Goal: Information Seeking & Learning: Find specific page/section

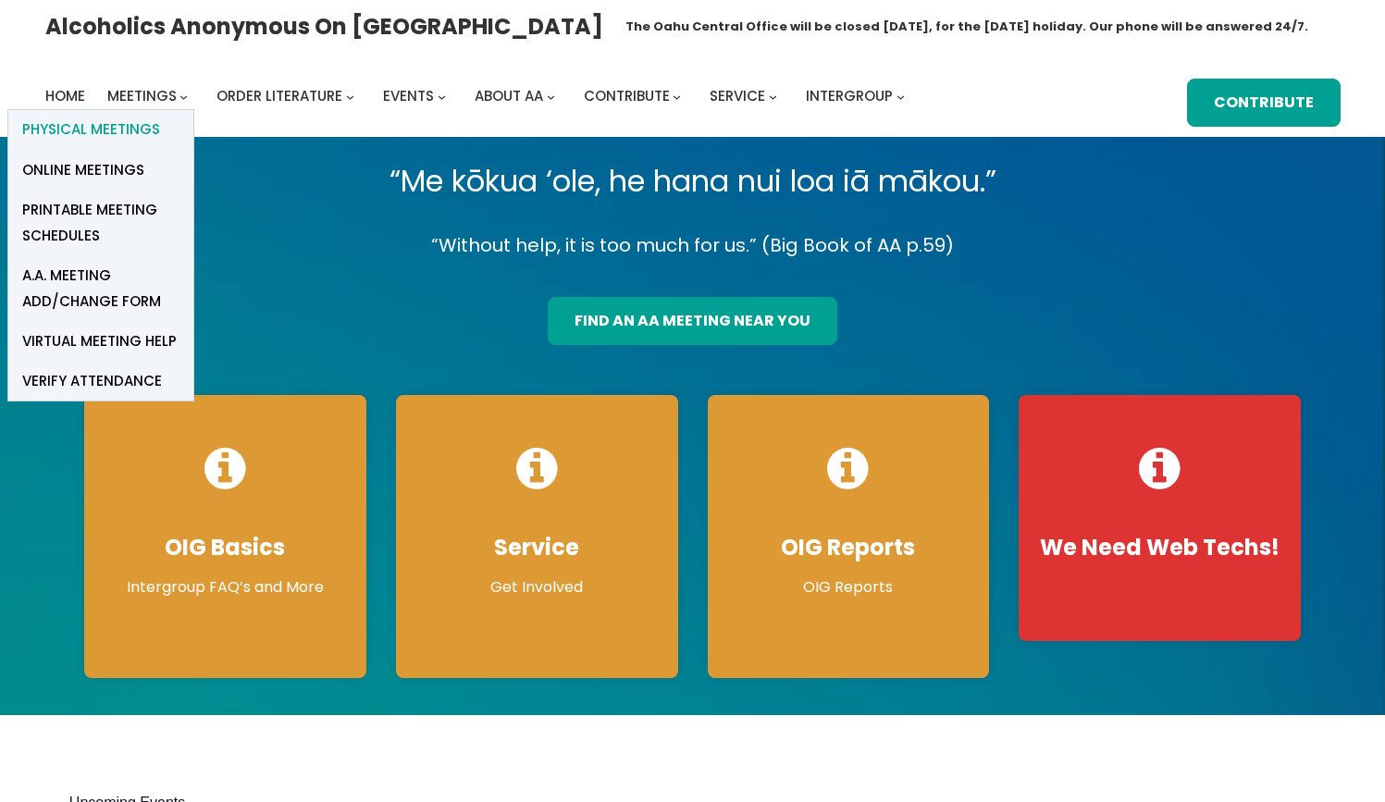
click at [131, 128] on span "Physical Meetings" at bounding box center [91, 130] width 138 height 26
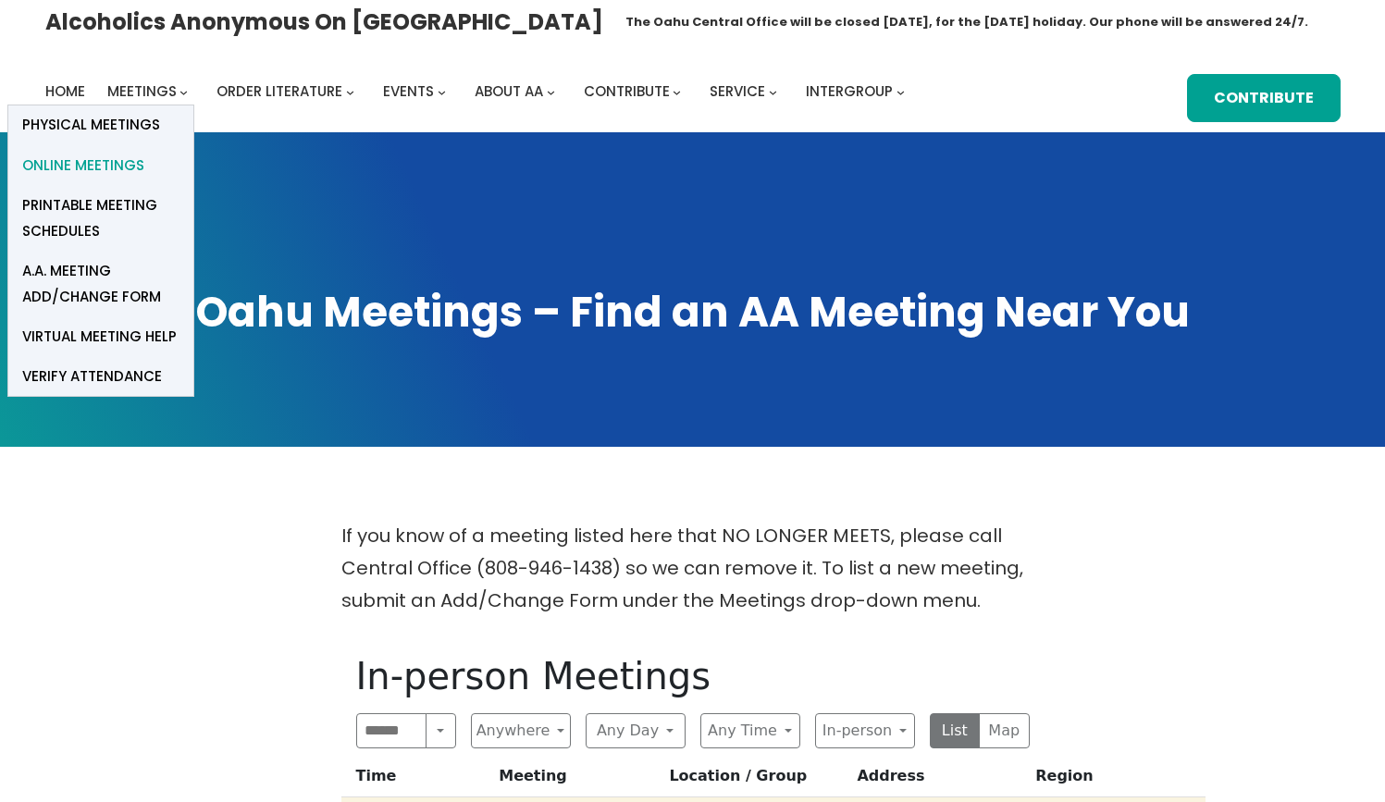
scroll to position [7, 1]
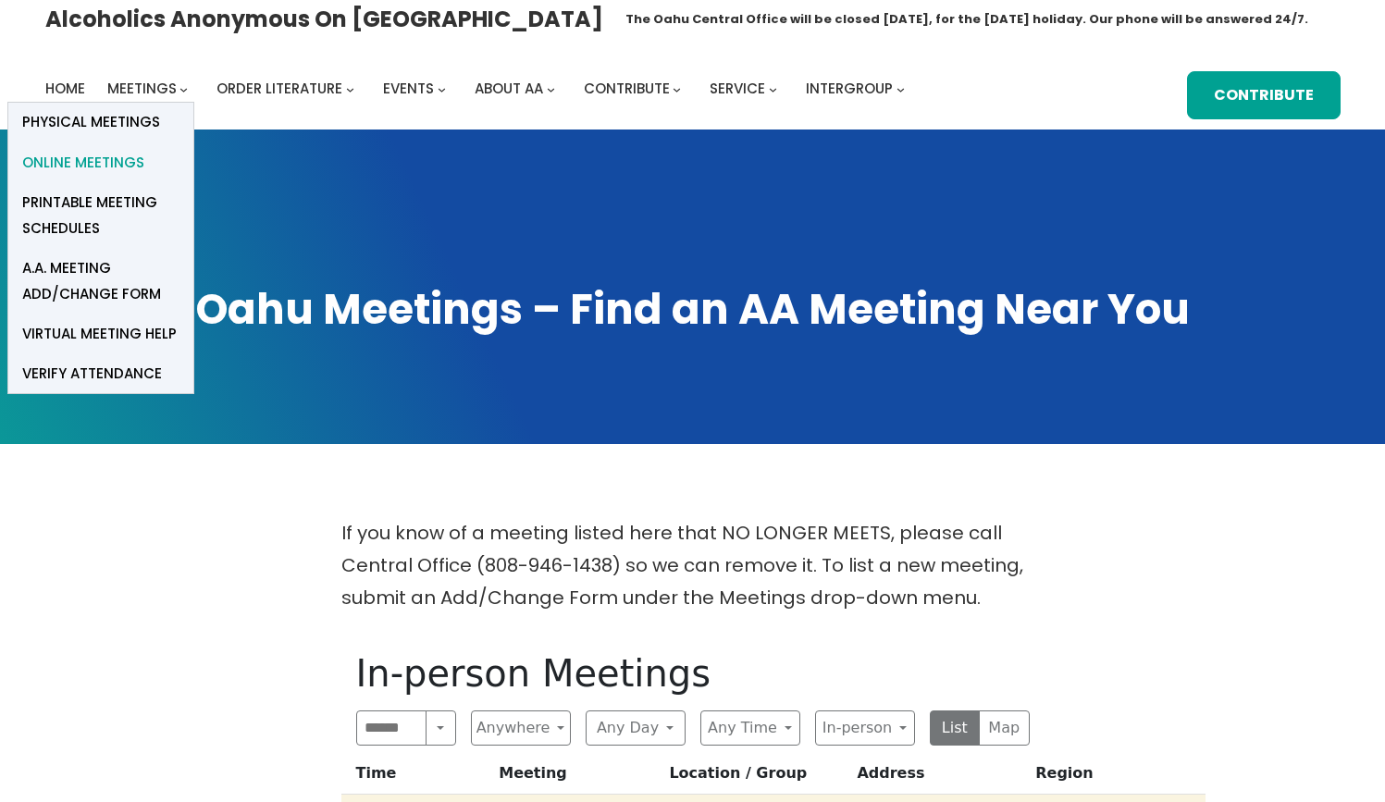
click at [127, 167] on span "Online Meetings" at bounding box center [83, 163] width 122 height 26
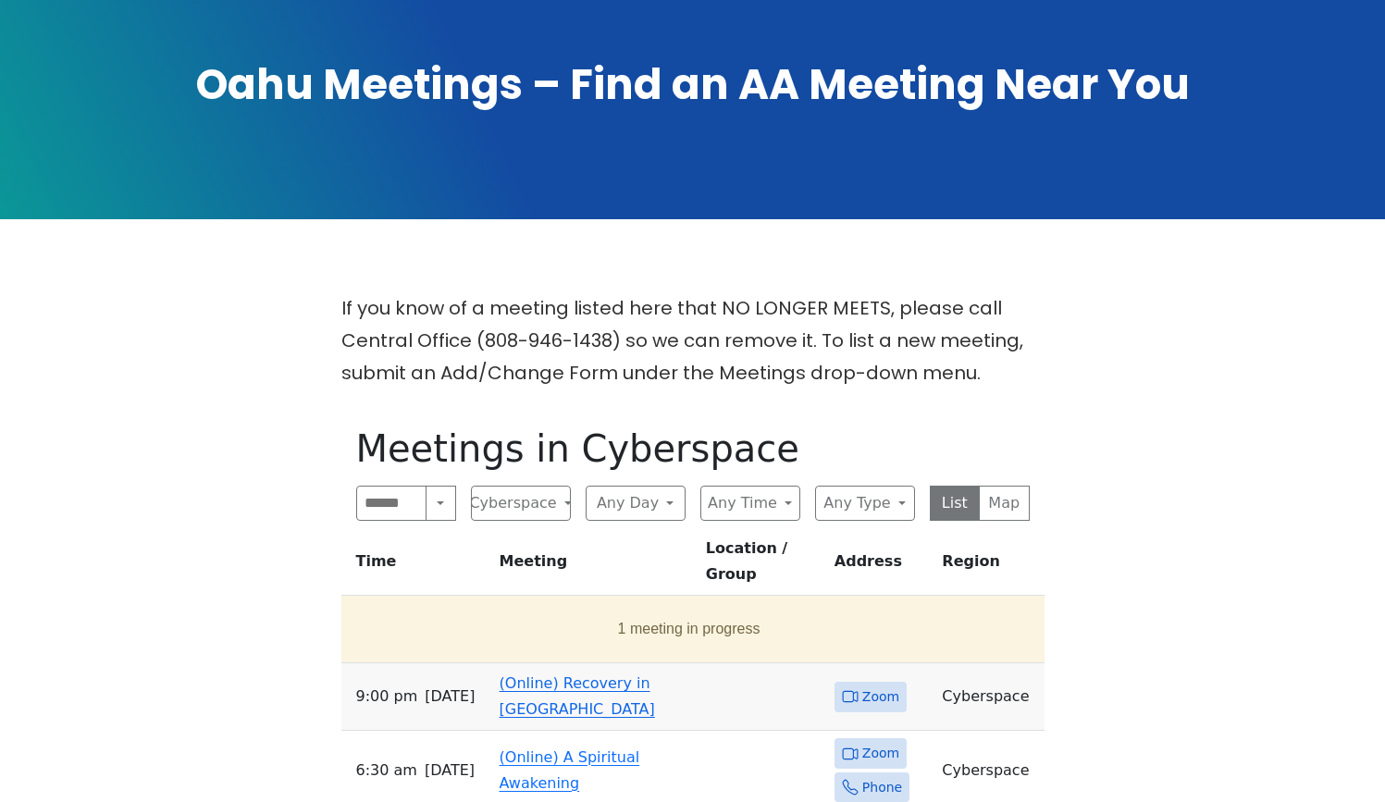
scroll to position [234, 0]
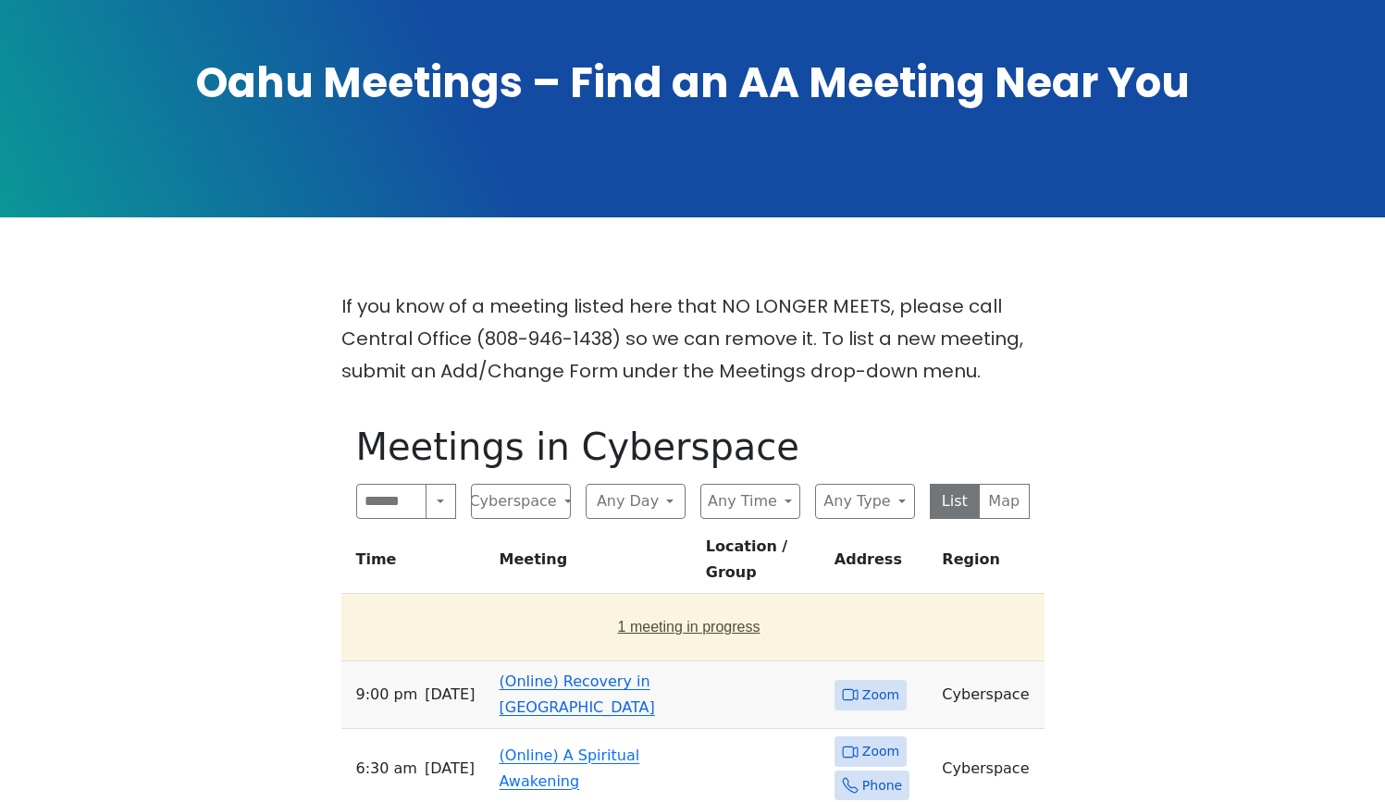
click at [713, 606] on button "1 meeting in progress" at bounding box center [689, 627] width 681 height 52
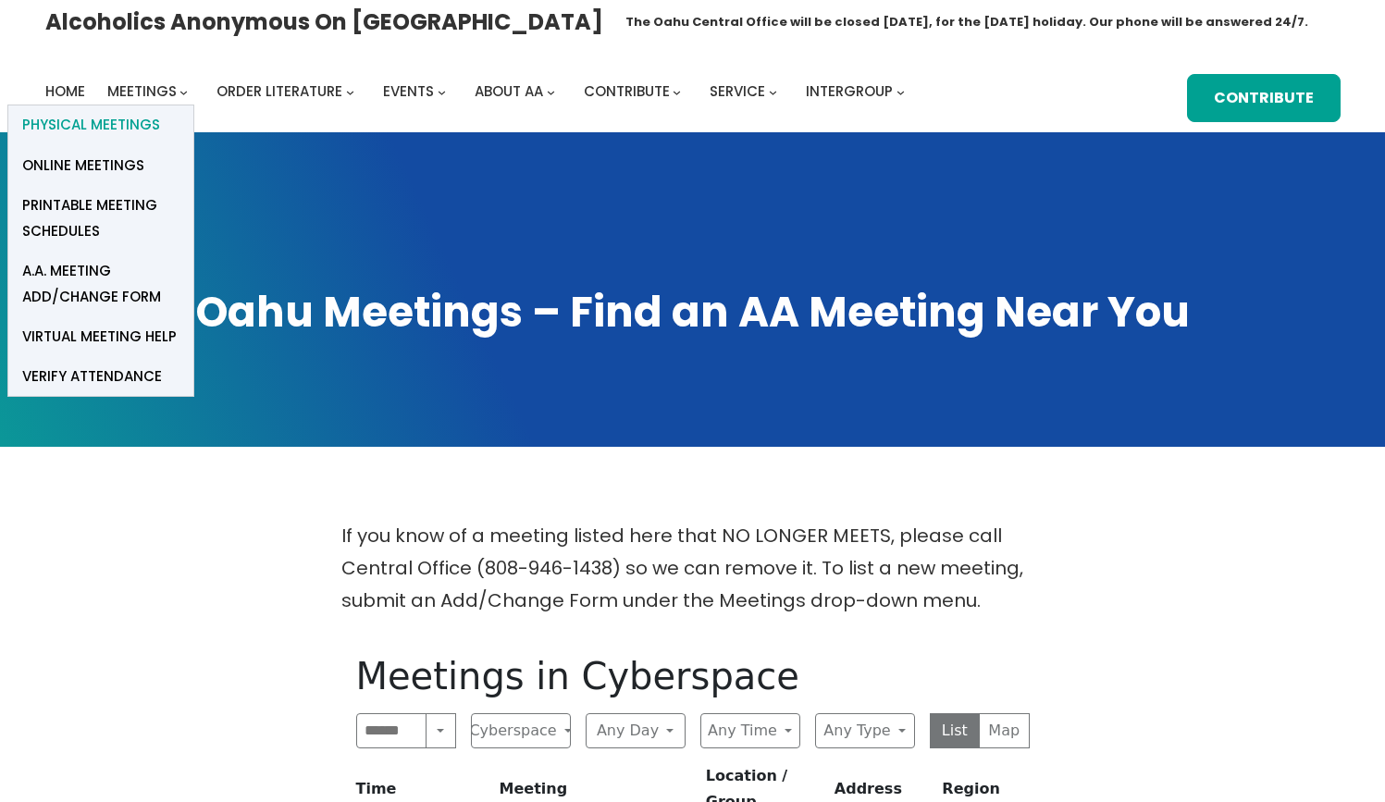
scroll to position [7, 1]
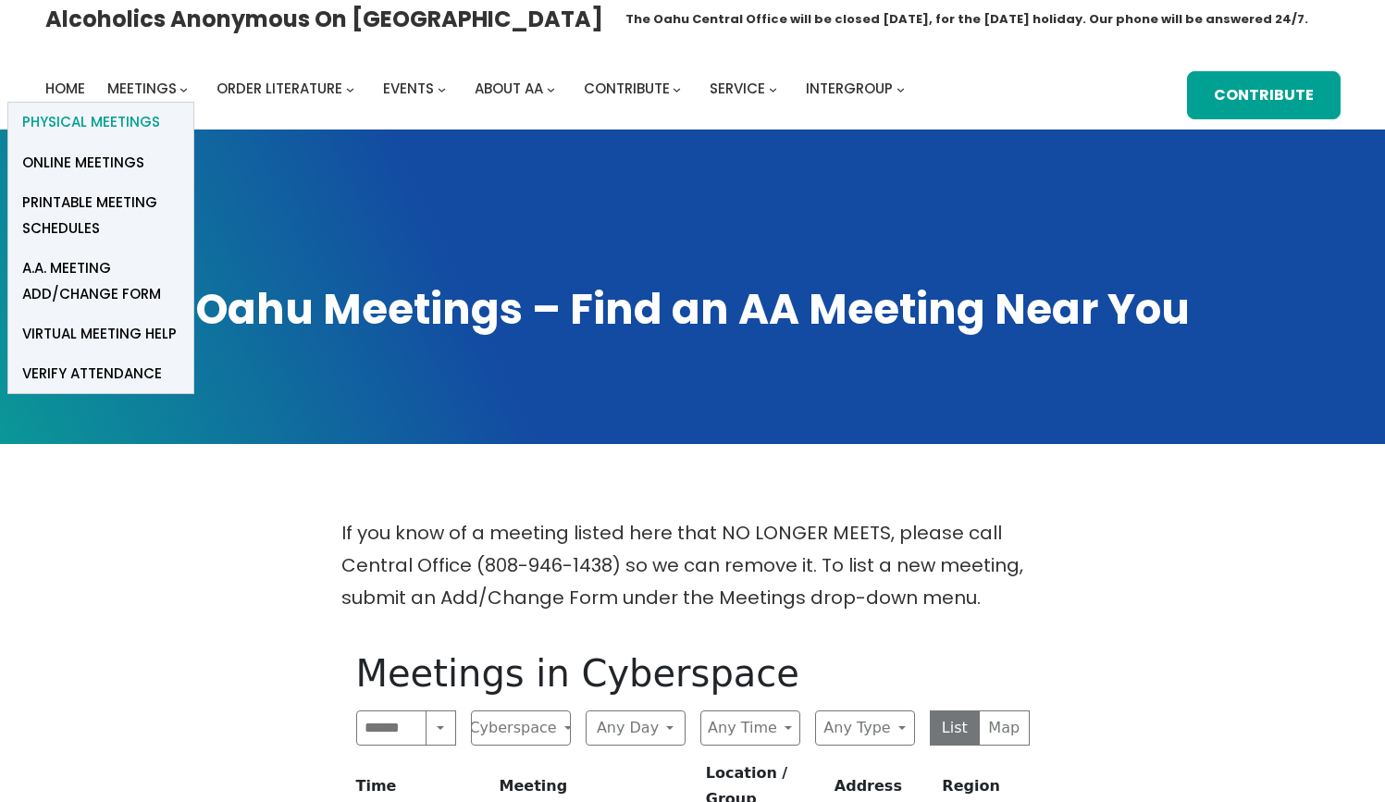
click at [118, 129] on span "Physical Meetings" at bounding box center [91, 122] width 138 height 26
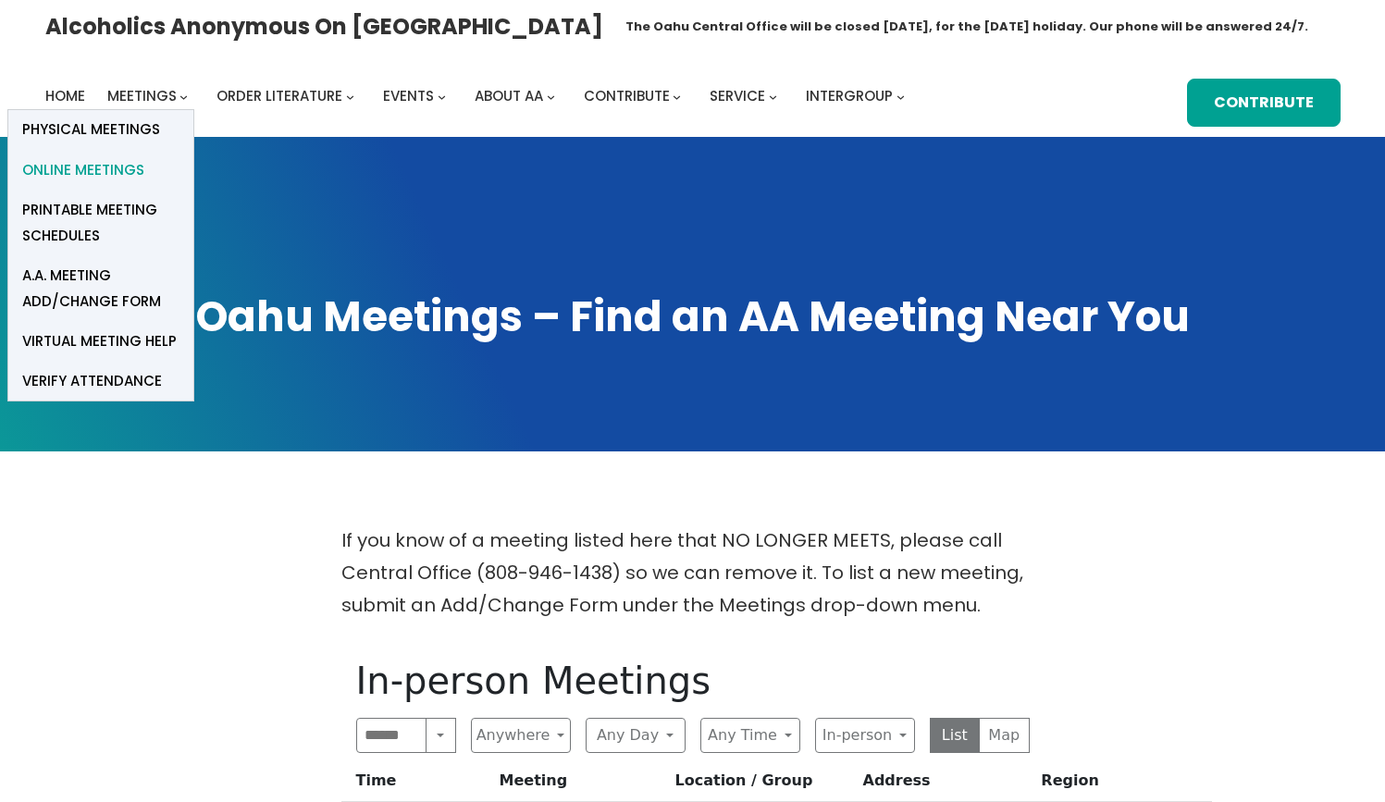
click at [127, 169] on span "Online Meetings" at bounding box center [83, 170] width 122 height 26
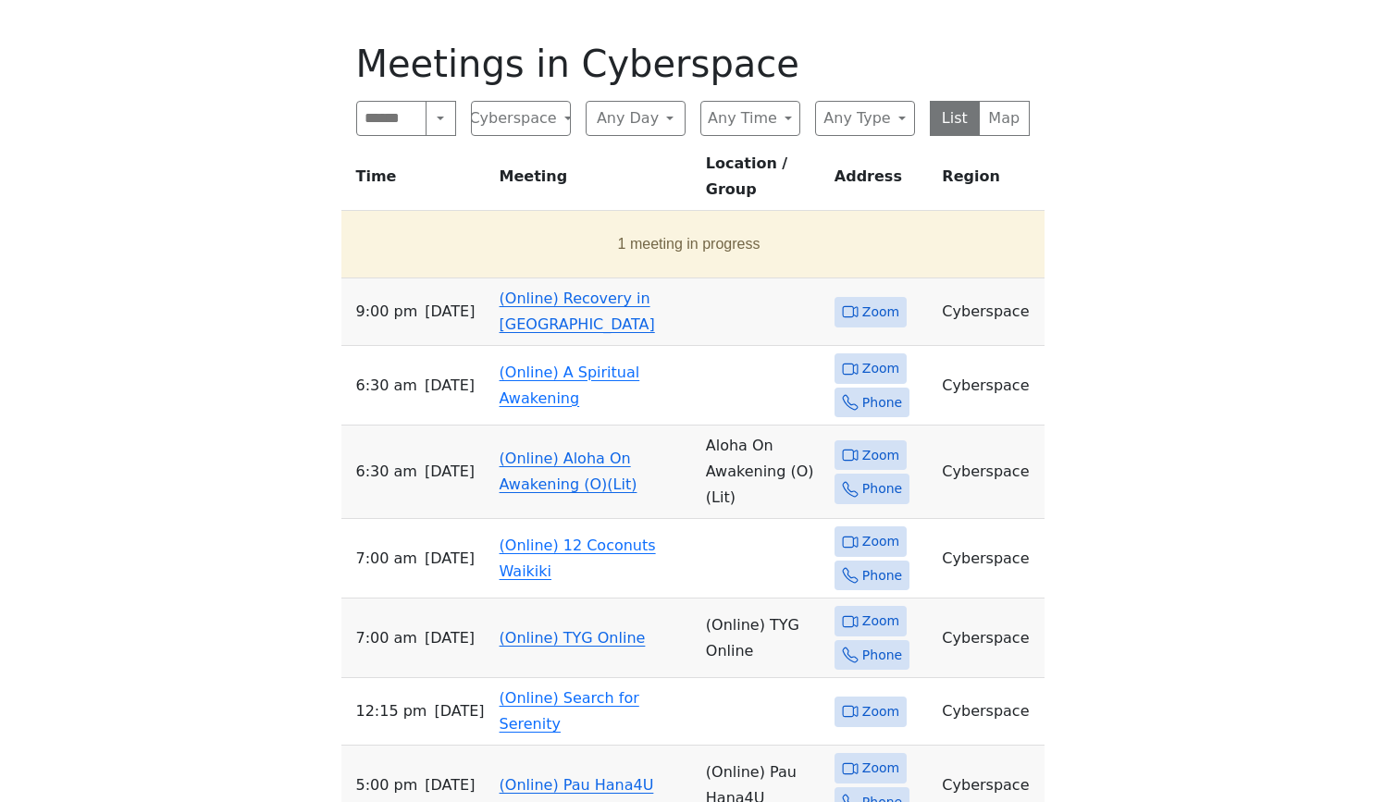
scroll to position [645, 0]
